Goal: Information Seeking & Learning: Understand process/instructions

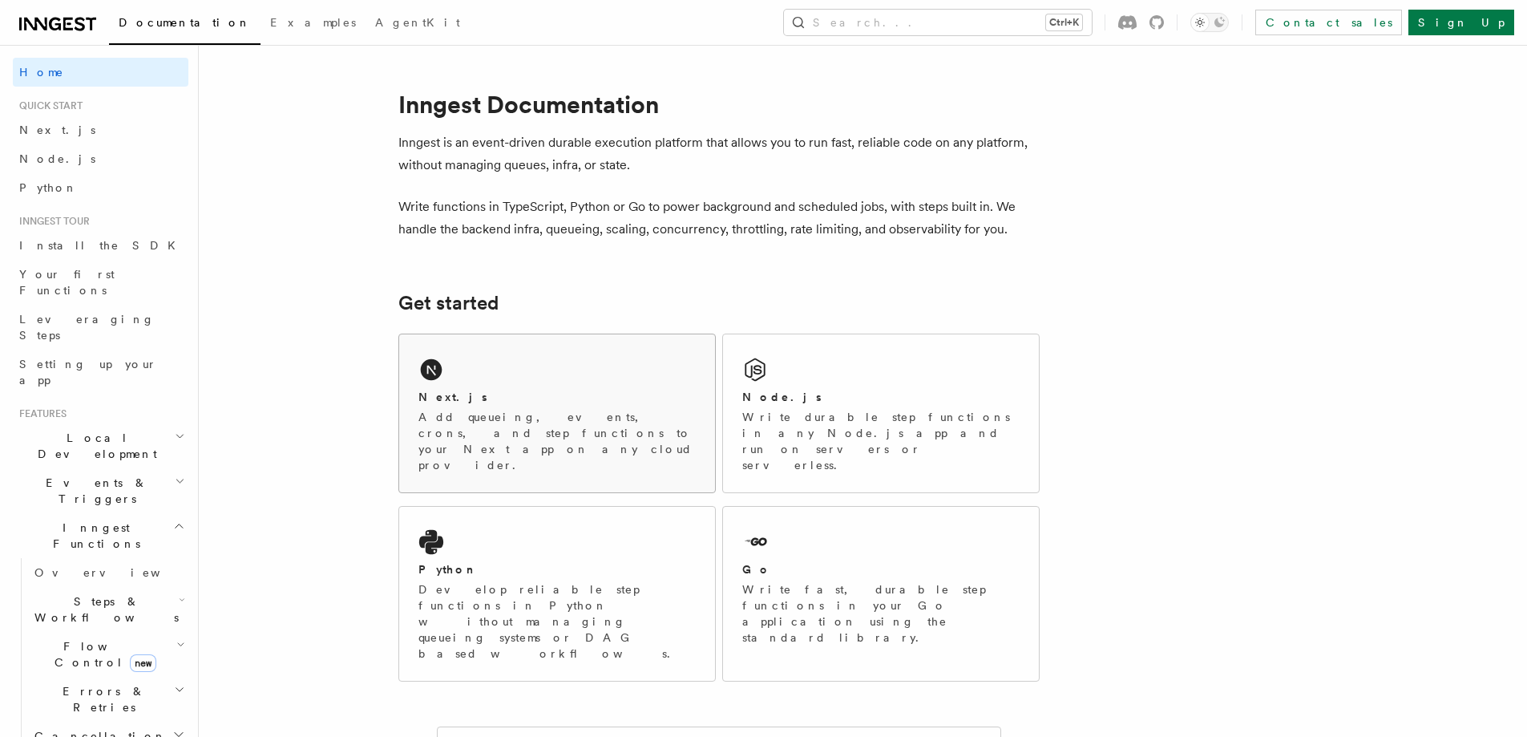
click at [549, 414] on p "Add queueing, events, crons, and step functions to your Next app on any cloud p…" at bounding box center [556, 441] width 277 height 64
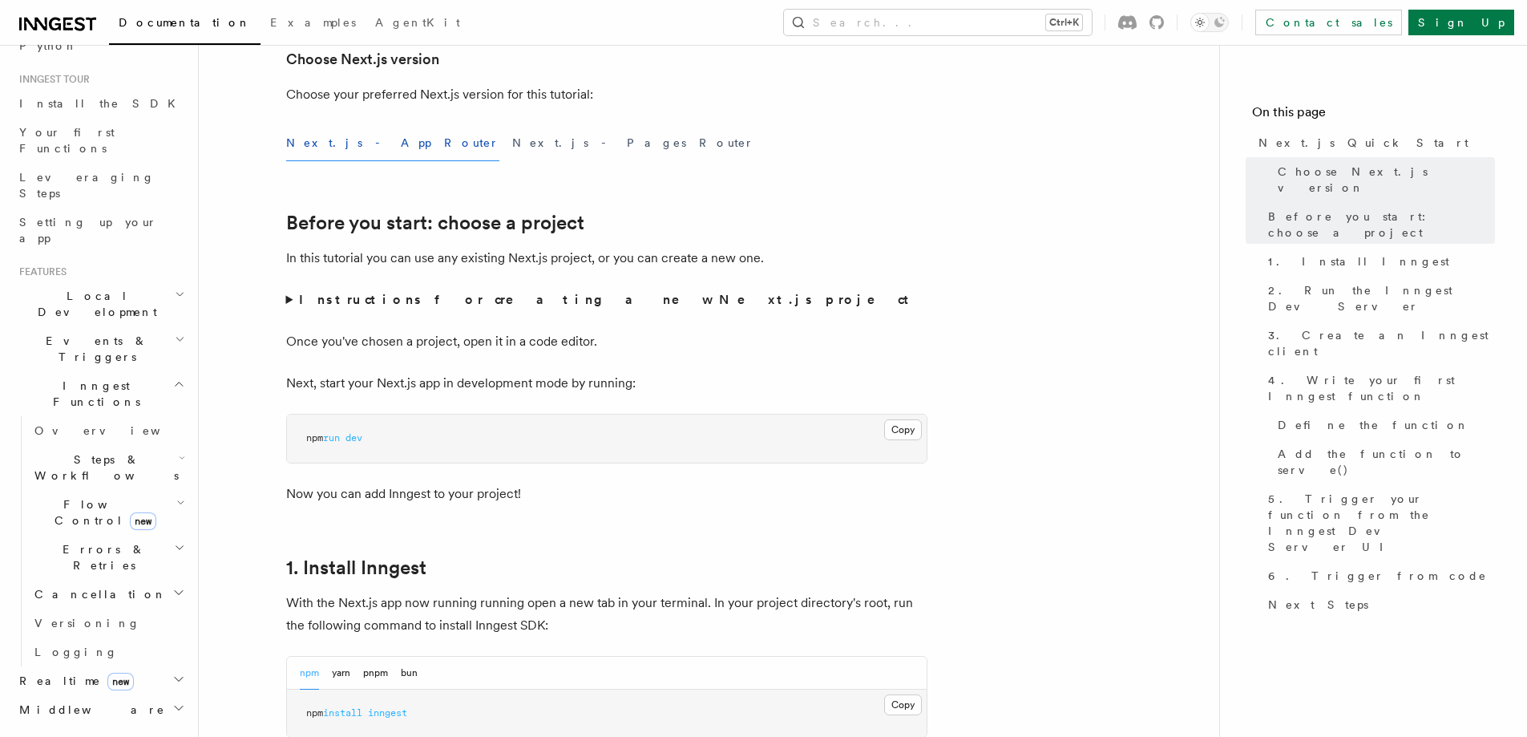
scroll to position [160, 0]
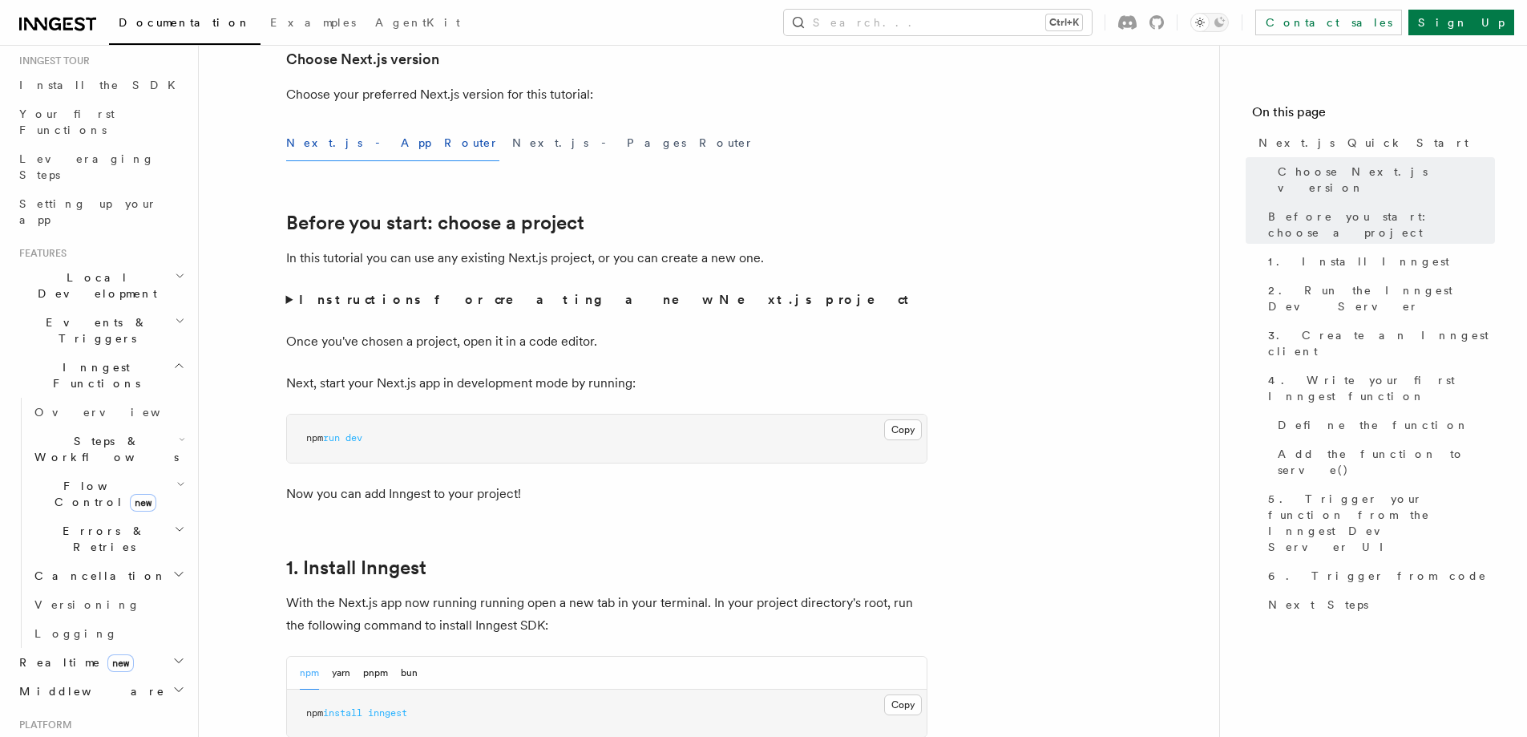
click at [106, 314] on span "Events & Triggers" at bounding box center [94, 330] width 162 height 32
click at [92, 415] on span "Sending events" at bounding box center [74, 429] width 80 height 29
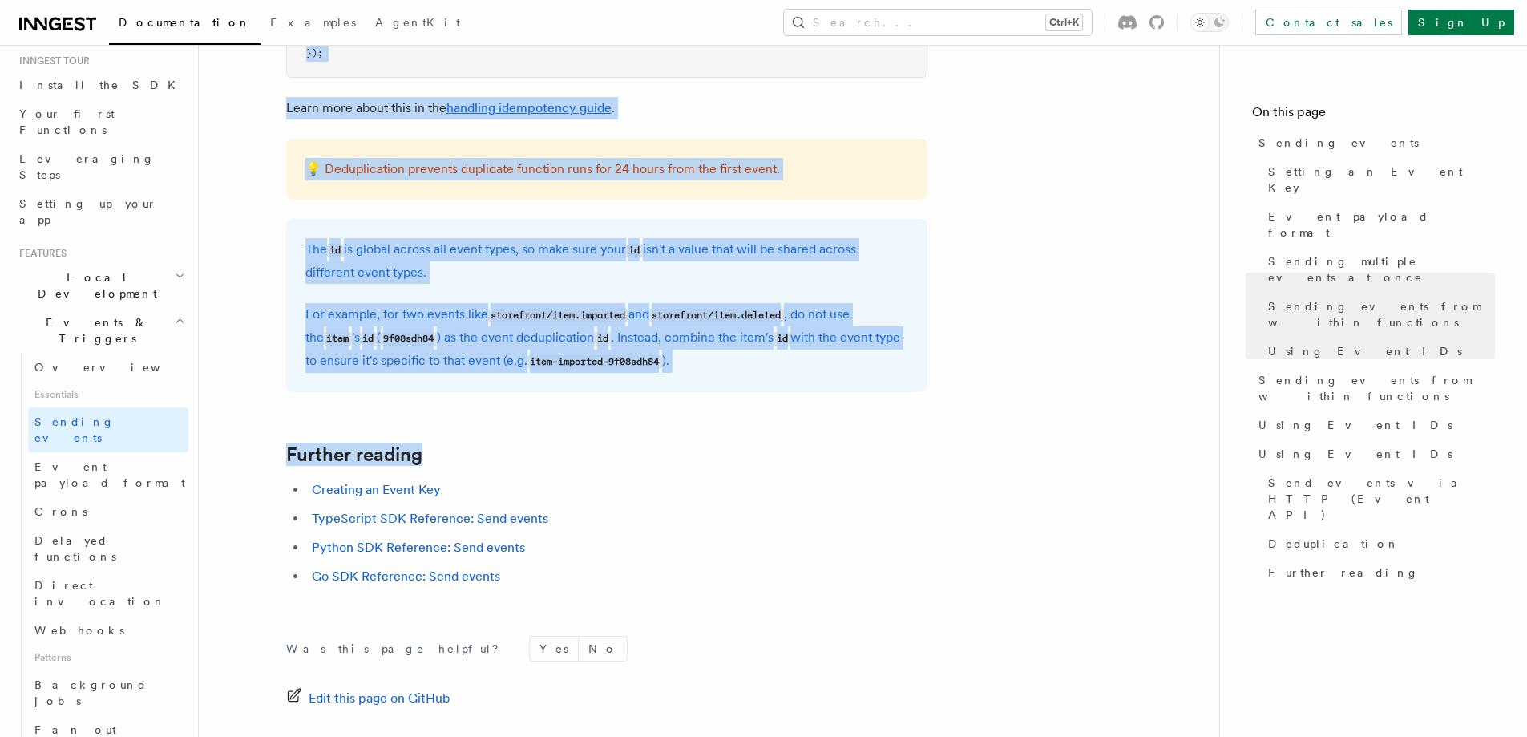
scroll to position [4408, 0]
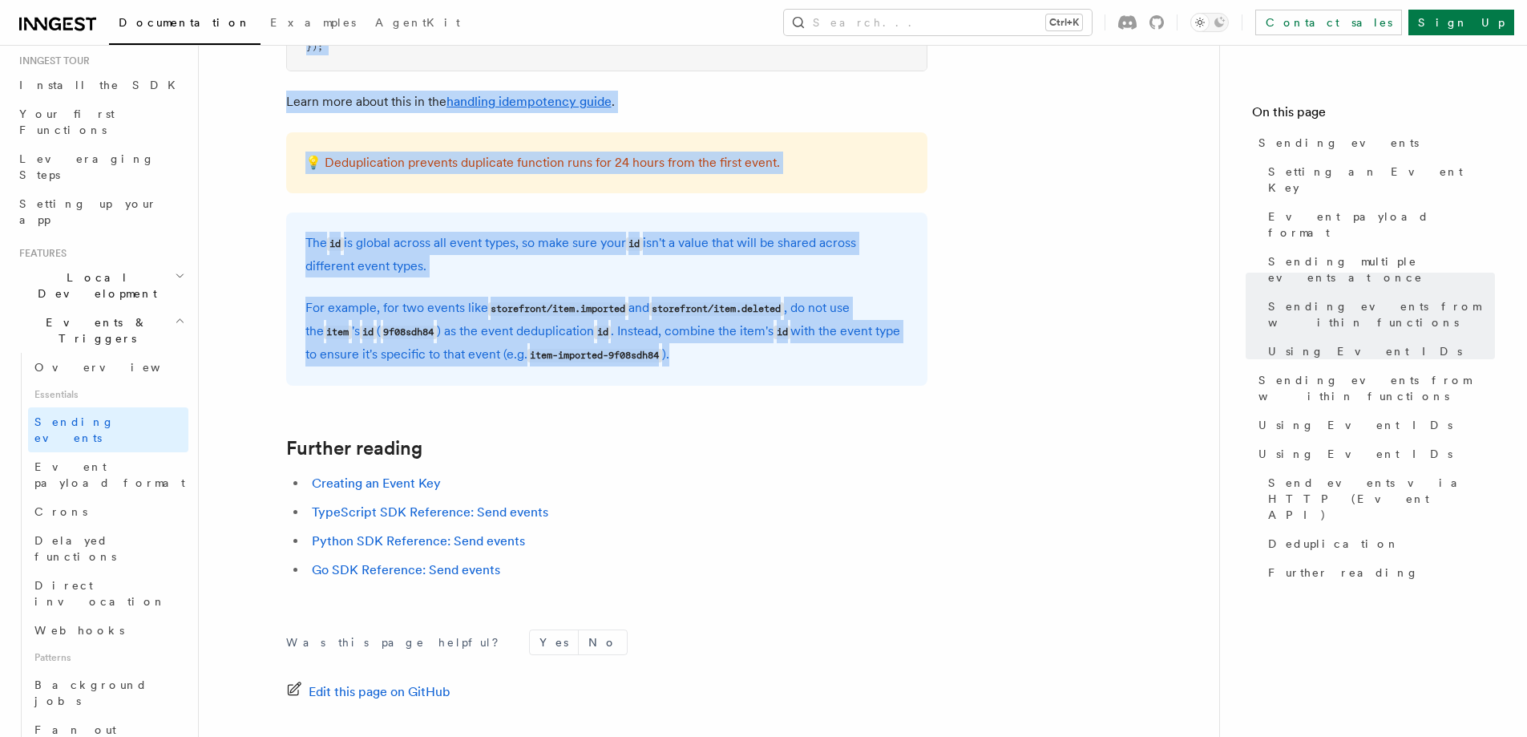
drag, startPoint x: 289, startPoint y: 111, endPoint x: 739, endPoint y: 370, distance: 520.0
copy article "Sending events To start, make sure you have installed the Inngest SDK . In orde…"
click at [784, 313] on code "storefront/item.deleted" at bounding box center [716, 309] width 135 height 14
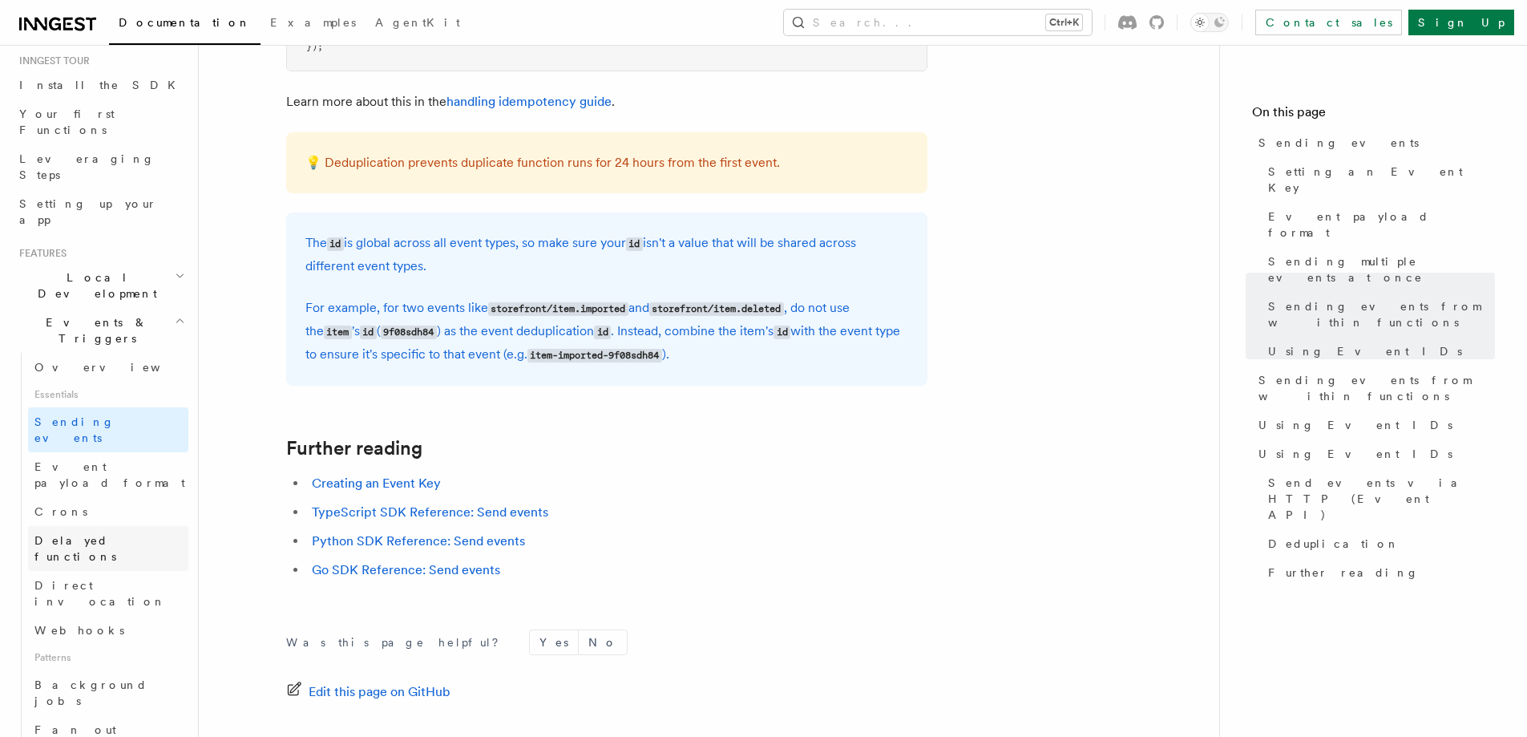
click at [89, 534] on span "Delayed functions" at bounding box center [75, 548] width 82 height 29
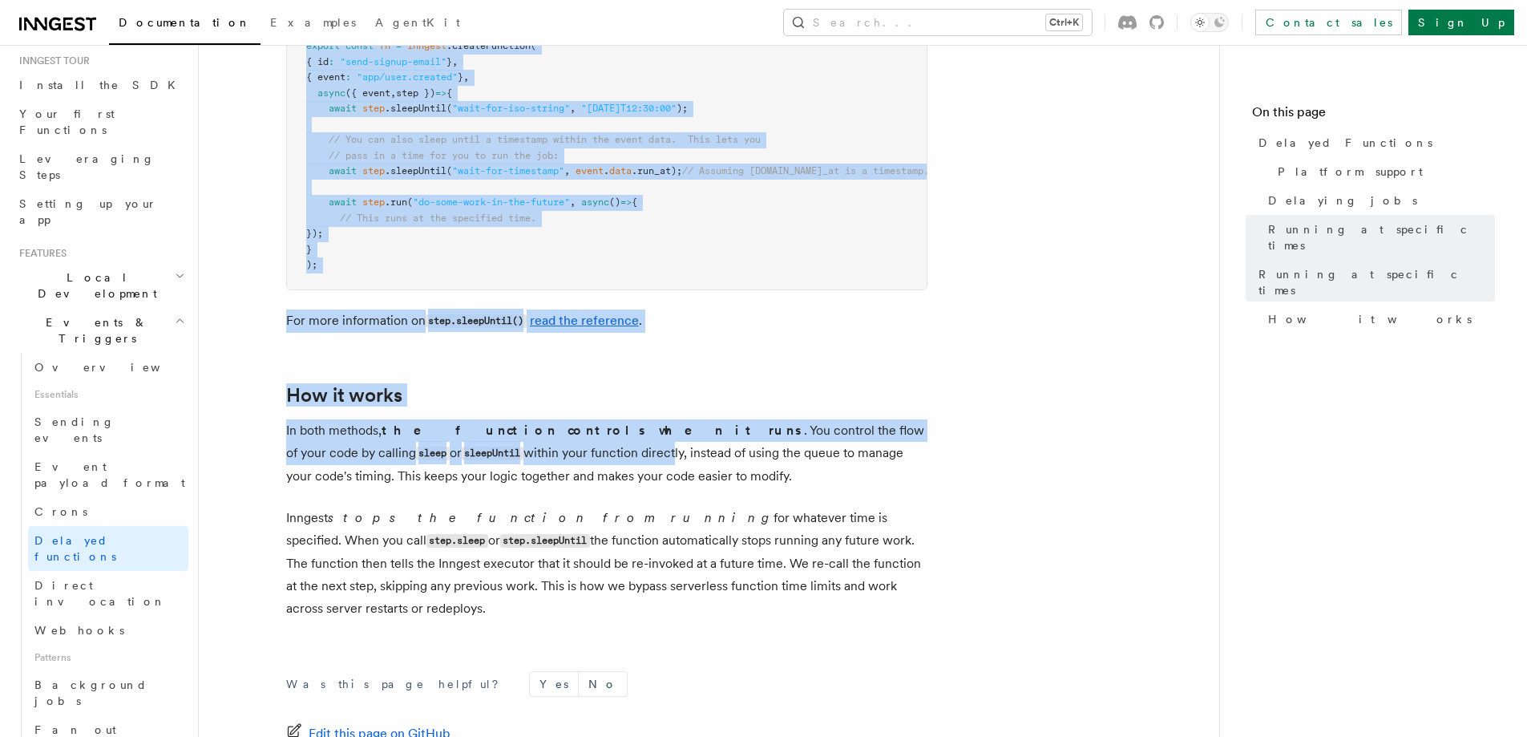
scroll to position [1376, 0]
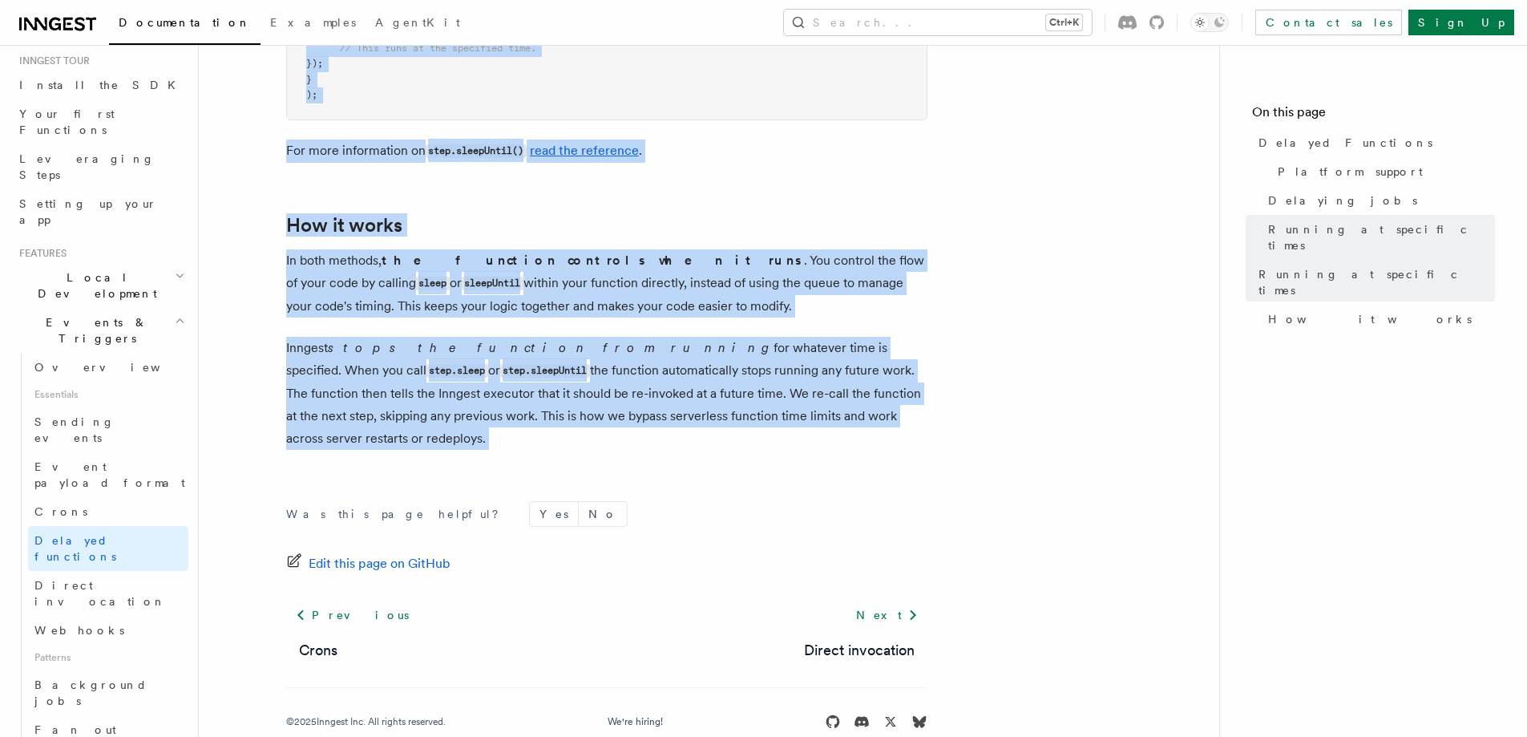
drag, startPoint x: 294, startPoint y: 126, endPoint x: 689, endPoint y: 452, distance: 512.4
copy article "Delayed Functions You can easily enqueue jobs in the future with Inngest. Innge…"
